Goal: Obtain resource: Obtain resource

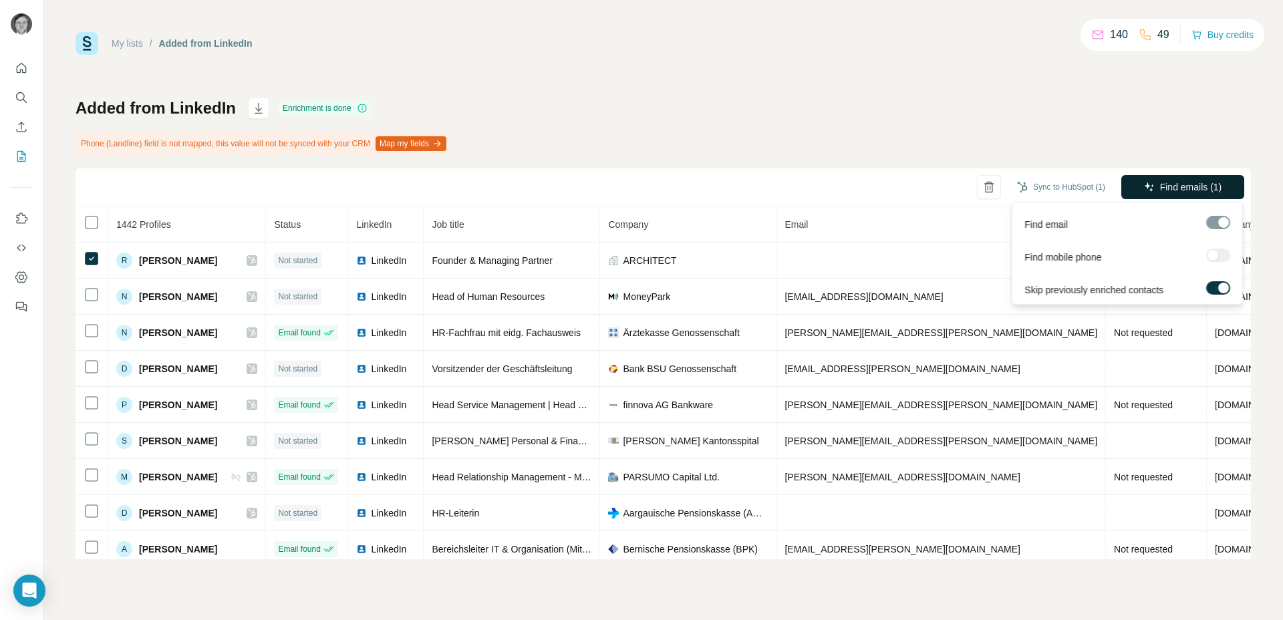
click at [1218, 195] on button "Find emails (1)" at bounding box center [1182, 187] width 123 height 24
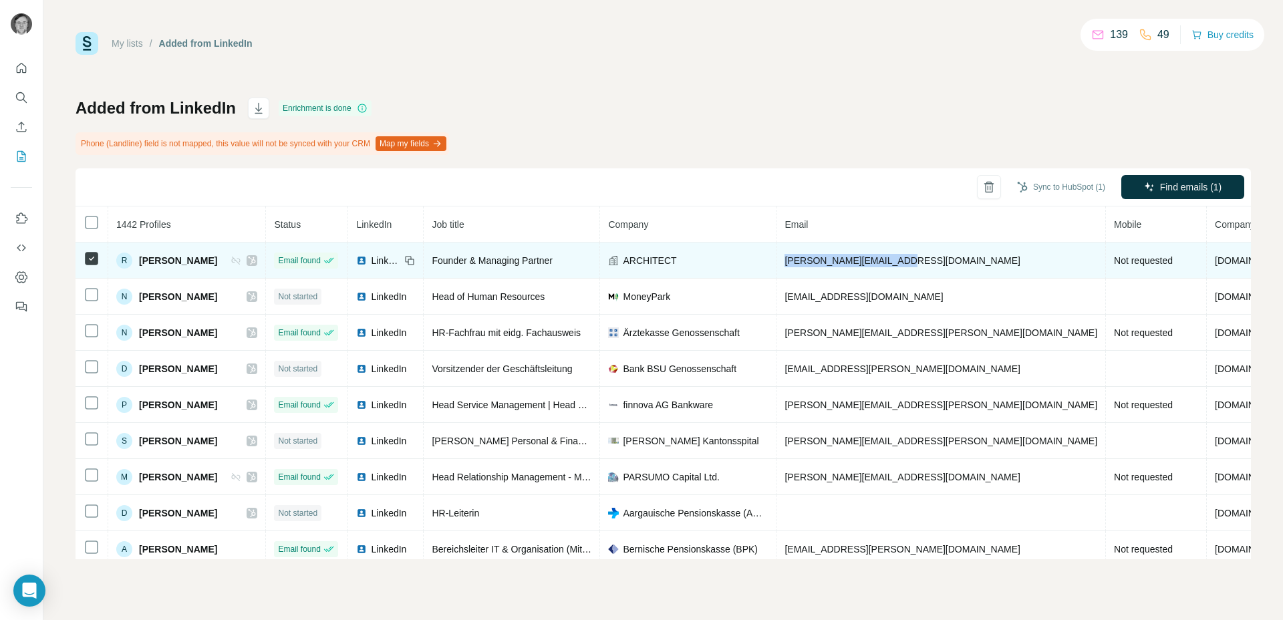
drag, startPoint x: 912, startPoint y: 263, endPoint x: 779, endPoint y: 268, distance: 133.1
click at [779, 268] on tr "R [PERSON_NAME] Email found LinkedIn Founder & Managing Partner ARCHITECT [PERS…" at bounding box center [770, 261] width 1389 height 36
copy tr "[PERSON_NAME][EMAIL_ADDRESS][DOMAIN_NAME]"
